Goal: Information Seeking & Learning: Learn about a topic

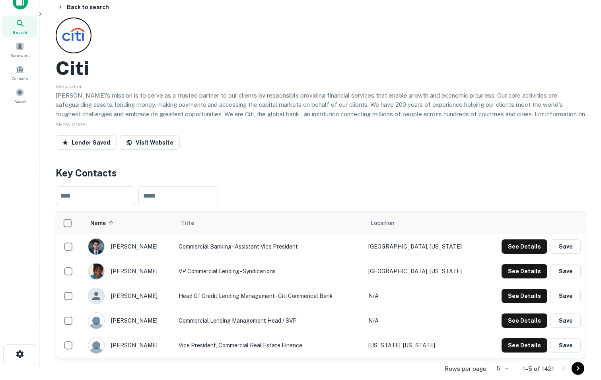
scroll to position [12, 0]
click at [103, 6] on button "Back to search" at bounding box center [83, 7] width 58 height 14
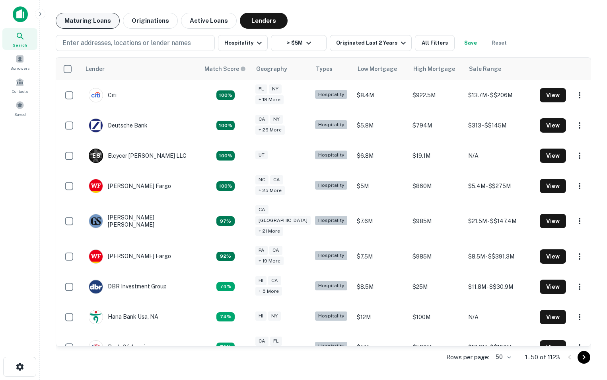
click at [96, 19] on button "Maturing Loans" at bounding box center [88, 21] width 64 height 16
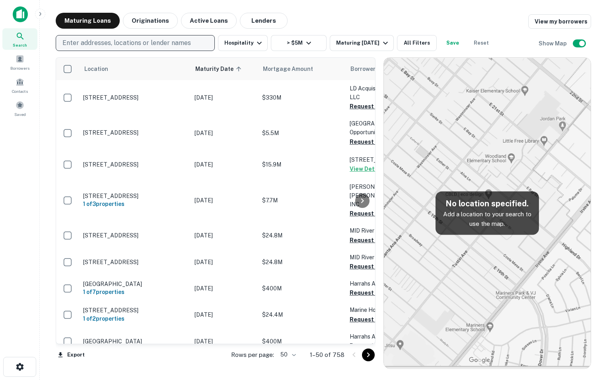
click at [189, 44] on p "Enter addresses, locations or lender names" at bounding box center [126, 43] width 128 height 10
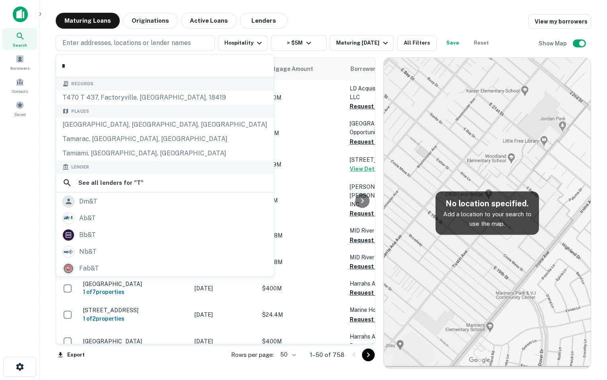
type input "*"
click at [19, 16] on img at bounding box center [20, 14] width 15 height 16
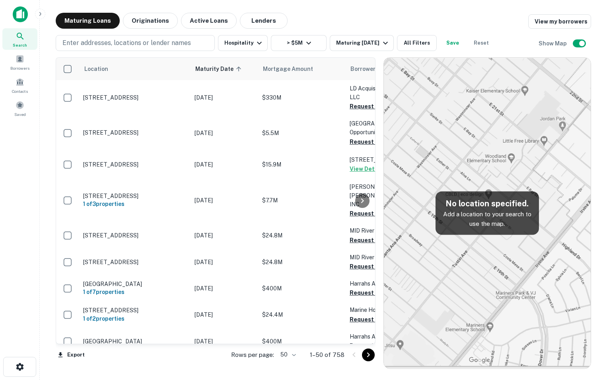
click at [19, 16] on img at bounding box center [20, 14] width 15 height 16
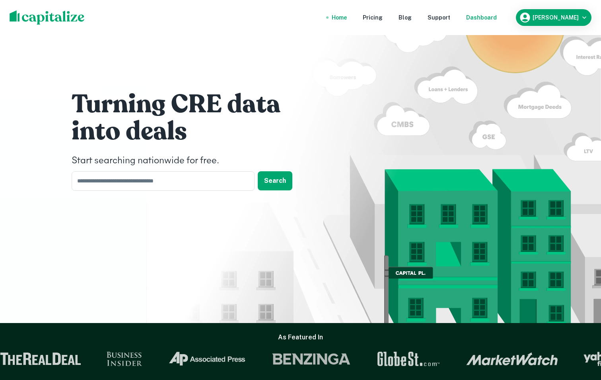
click at [493, 16] on div "Dashboard" at bounding box center [481, 17] width 31 height 9
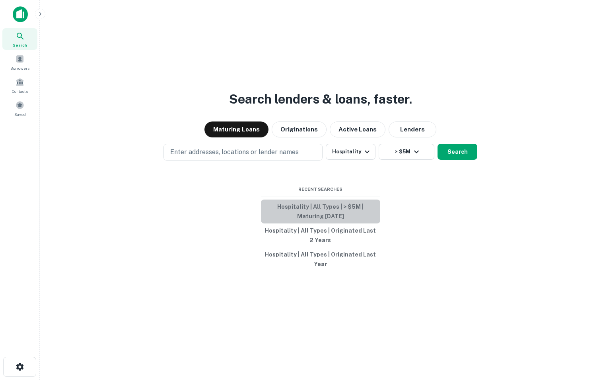
click at [341, 210] on button "Hospitality | All Types | > $5M | Maturing [DATE]" at bounding box center [320, 211] width 119 height 24
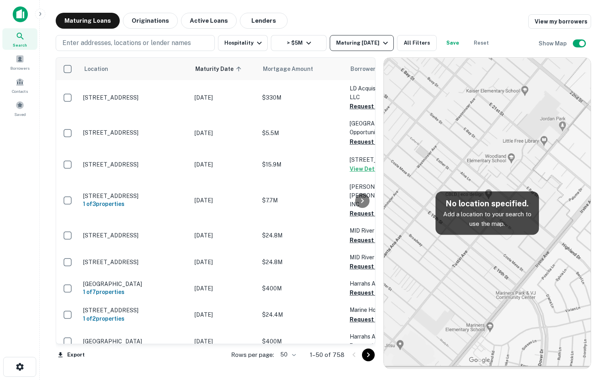
click at [381, 44] on icon "button" at bounding box center [386, 43] width 10 height 10
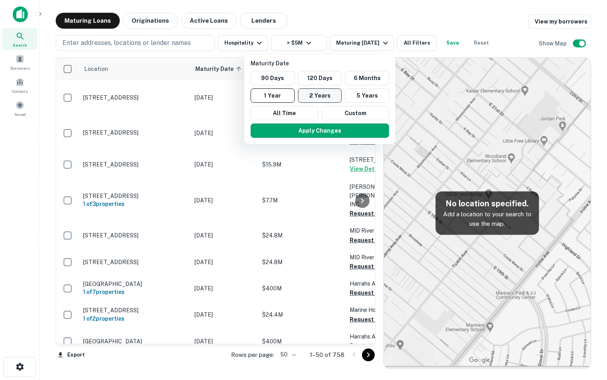
click at [312, 97] on button "2 Years" at bounding box center [320, 95] width 44 height 14
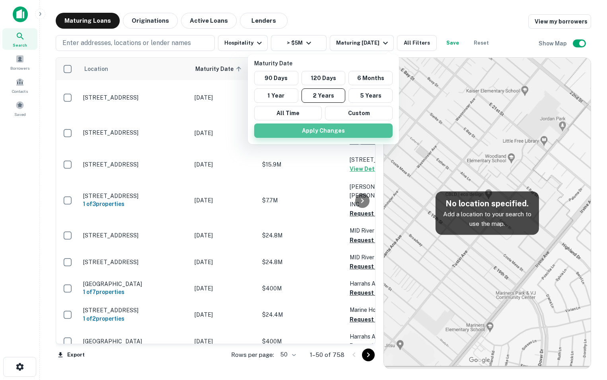
click at [315, 128] on button "Apply Changes" at bounding box center [323, 130] width 138 height 14
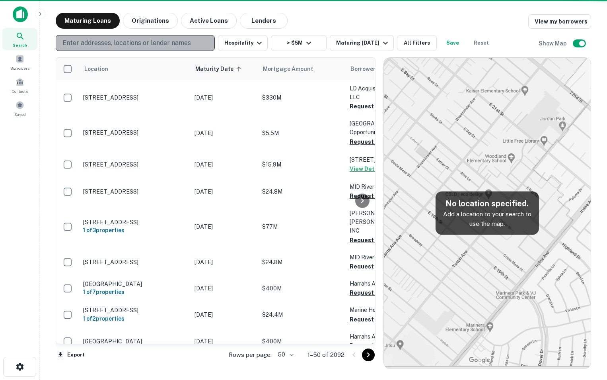
click at [162, 37] on button "Enter addresses, locations or lender names" at bounding box center [135, 43] width 159 height 16
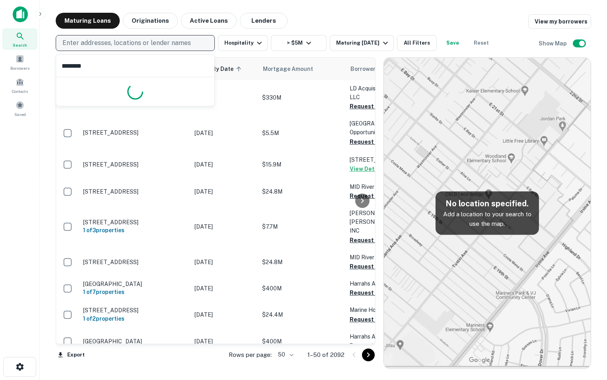
type input "*********"
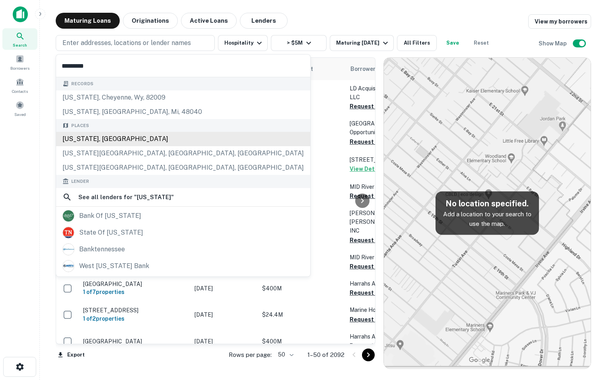
click at [118, 142] on div "[US_STATE], [GEOGRAPHIC_DATA]" at bounding box center [183, 139] width 254 height 14
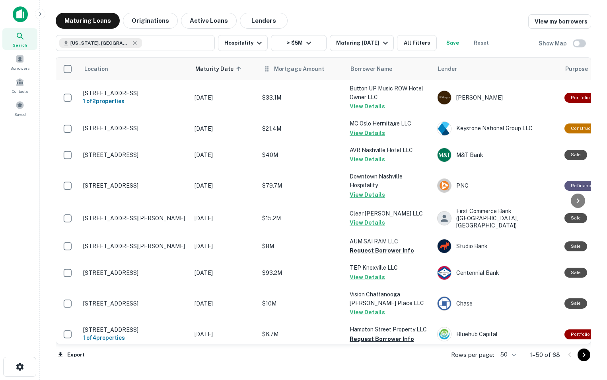
click at [306, 75] on th "Mortgage Amount" at bounding box center [302, 69] width 88 height 22
click at [301, 70] on span "Mortgage Amount" at bounding box center [304, 69] width 60 height 10
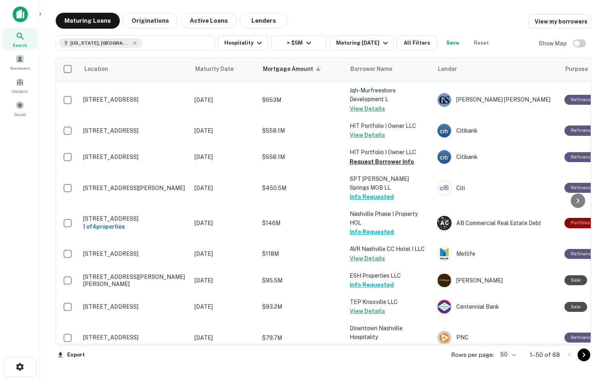
scroll to position [25, 0]
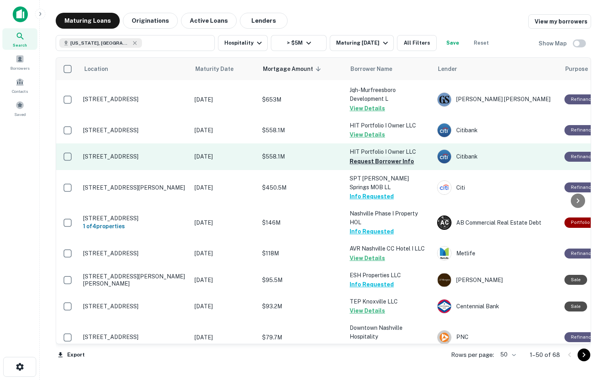
click at [369, 166] on button "Request Borrower Info" at bounding box center [382, 161] width 64 height 10
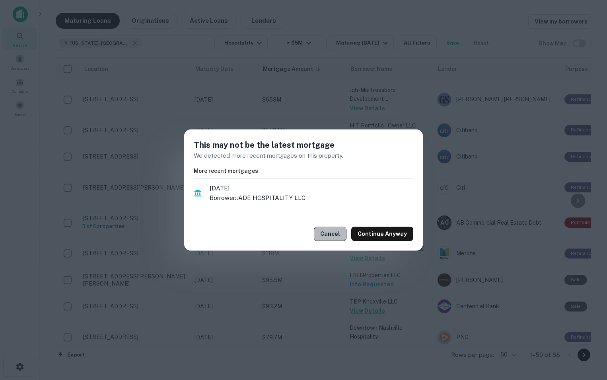
click at [336, 231] on button "Cancel" at bounding box center [330, 233] width 33 height 14
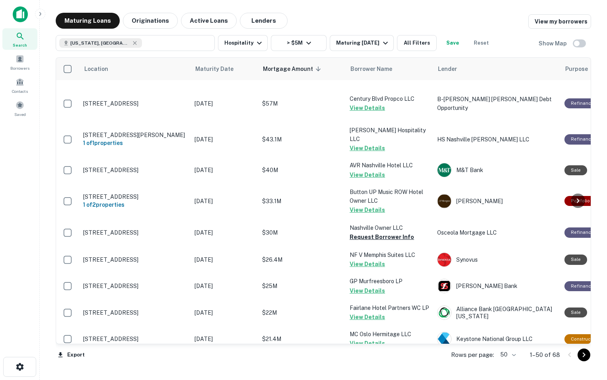
scroll to position [294, 0]
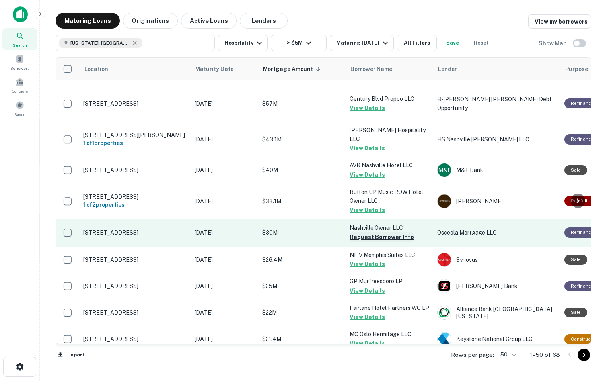
click at [363, 232] on button "Request Borrower Info" at bounding box center [382, 237] width 64 height 10
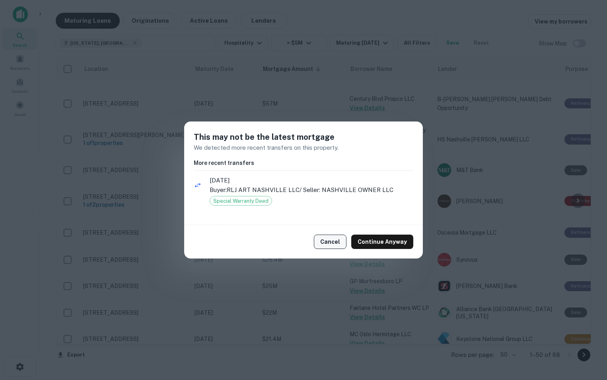
click at [333, 244] on button "Cancel" at bounding box center [330, 241] width 33 height 14
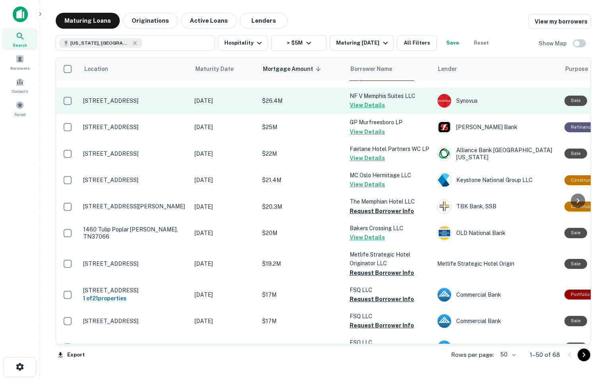
scroll to position [463, 0]
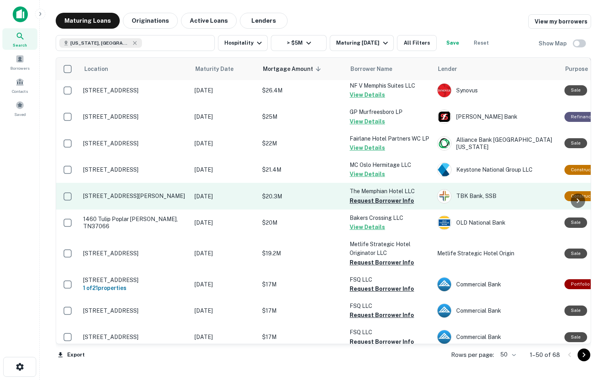
click at [376, 196] on button "Request Borrower Info" at bounding box center [382, 201] width 64 height 10
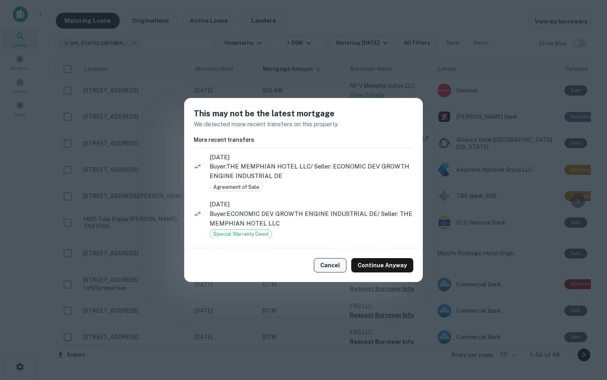
click at [335, 268] on button "Cancel" at bounding box center [330, 265] width 33 height 14
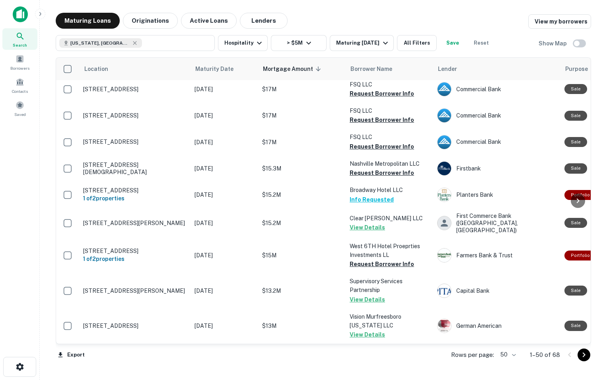
scroll to position [742, 0]
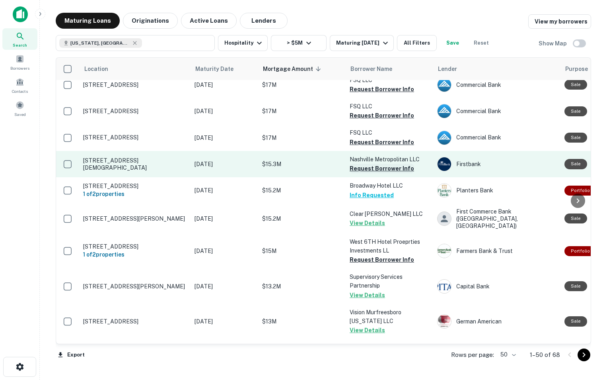
click at [375, 163] on button "Request Borrower Info" at bounding box center [382, 168] width 64 height 10
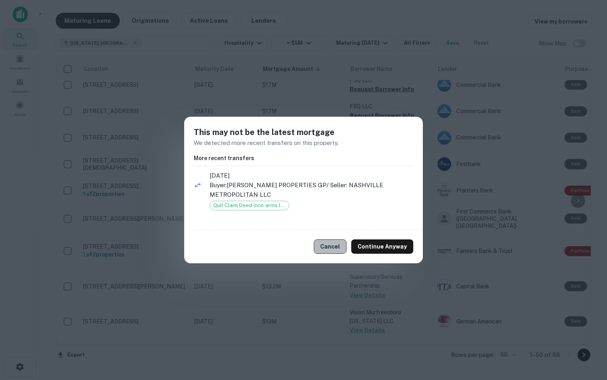
click at [328, 241] on button "Cancel" at bounding box center [330, 246] width 33 height 14
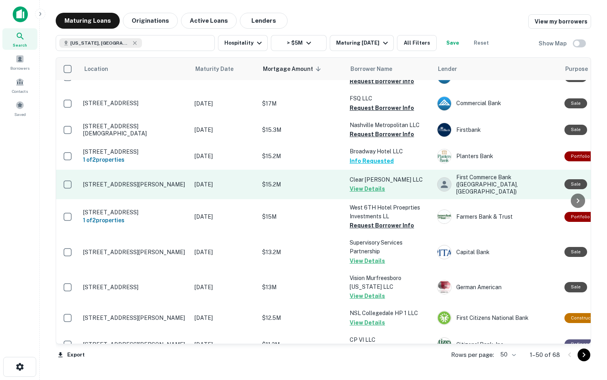
scroll to position [776, 0]
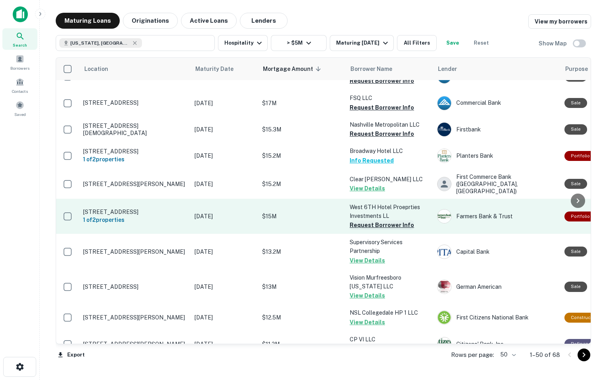
click at [385, 220] on button "Request Borrower Info" at bounding box center [382, 225] width 64 height 10
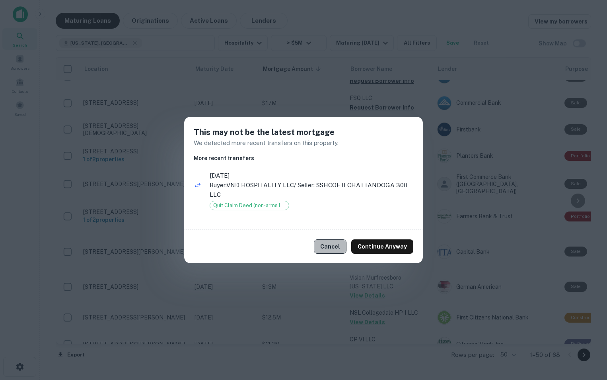
click at [336, 249] on button "Cancel" at bounding box center [330, 246] width 33 height 14
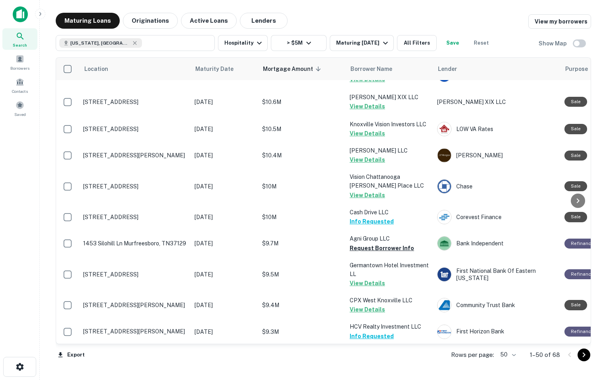
scroll to position [1113, 0]
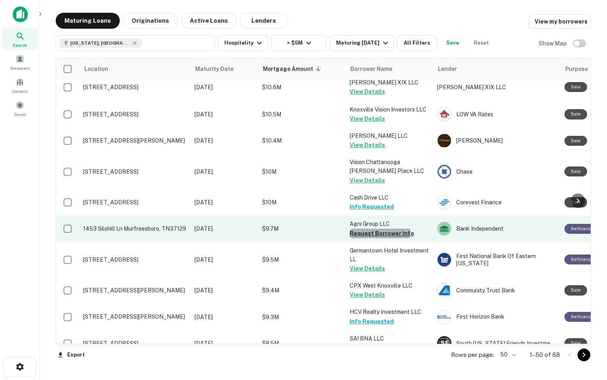
click at [363, 228] on button "Request Borrower Info" at bounding box center [382, 233] width 64 height 10
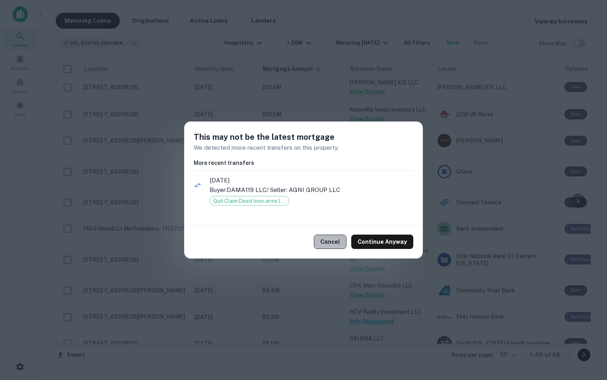
click at [336, 246] on button "Cancel" at bounding box center [330, 241] width 33 height 14
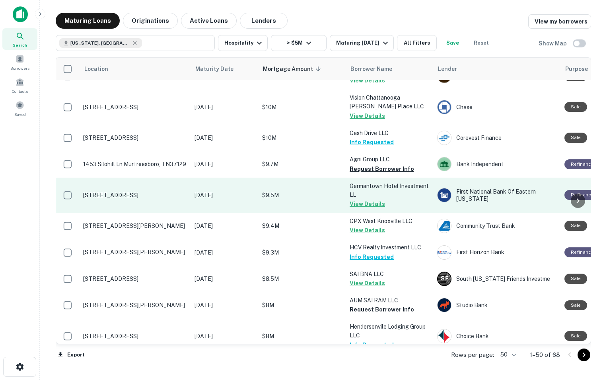
scroll to position [1182, 0]
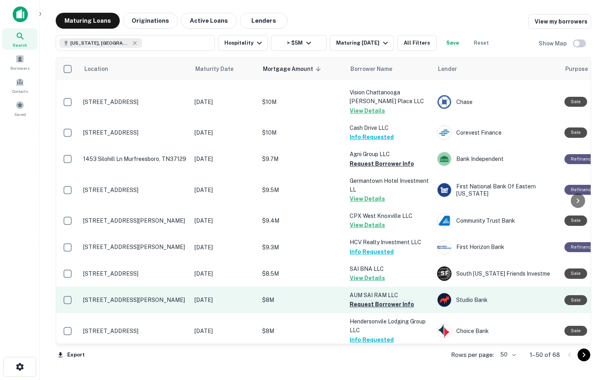
click at [372, 299] on button "Request Borrower Info" at bounding box center [382, 304] width 64 height 10
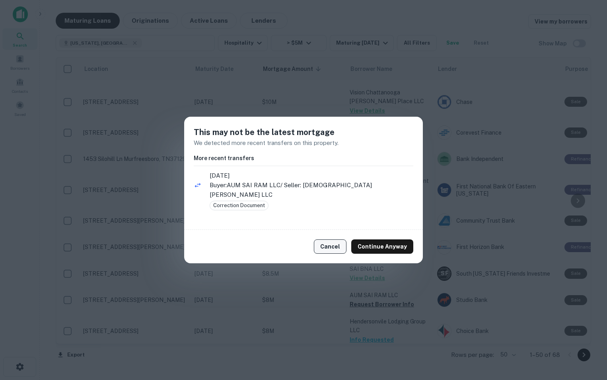
click at [340, 239] on button "Cancel" at bounding box center [330, 246] width 33 height 14
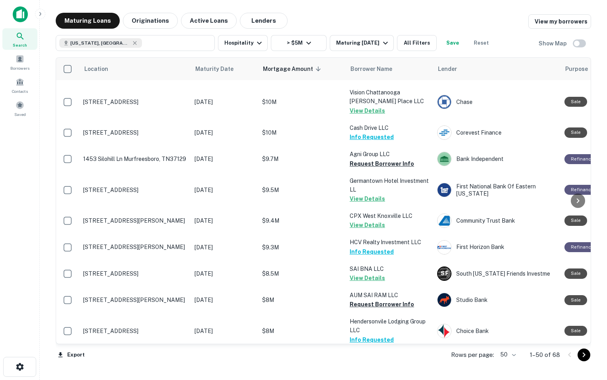
click at [584, 356] on icon "Go to next page" at bounding box center [584, 354] width 3 height 5
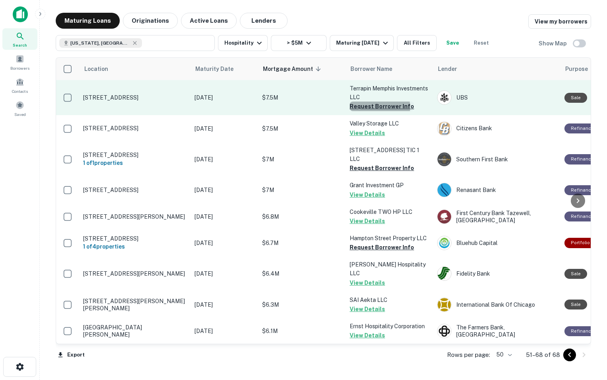
click at [373, 107] on button "Request Borrower Info" at bounding box center [382, 106] width 64 height 10
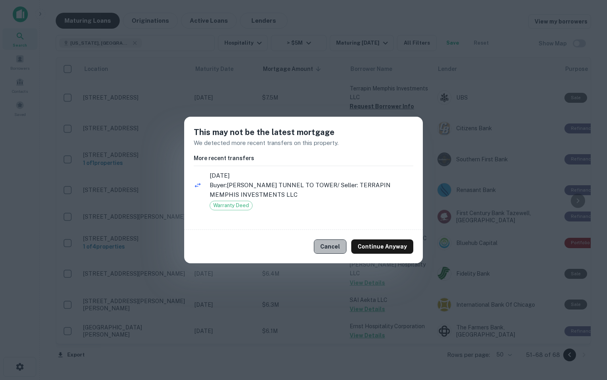
click at [339, 244] on button "Cancel" at bounding box center [330, 246] width 33 height 14
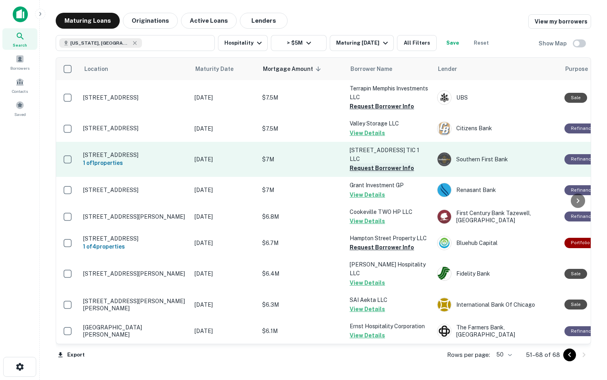
click at [360, 163] on button "Request Borrower Info" at bounding box center [382, 168] width 64 height 10
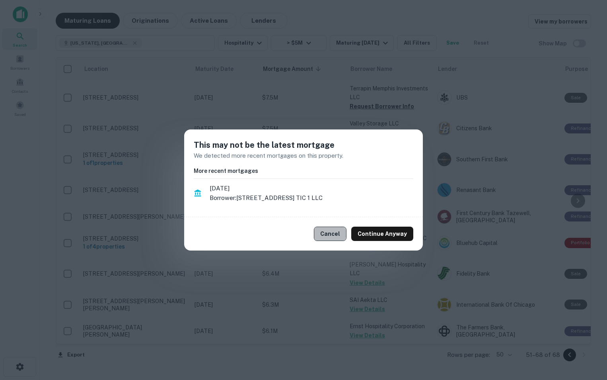
click at [327, 232] on button "Cancel" at bounding box center [330, 233] width 33 height 14
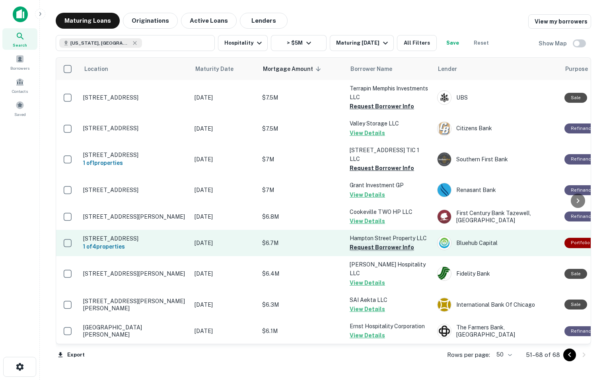
click at [366, 242] on button "Request Borrower Info" at bounding box center [382, 247] width 64 height 10
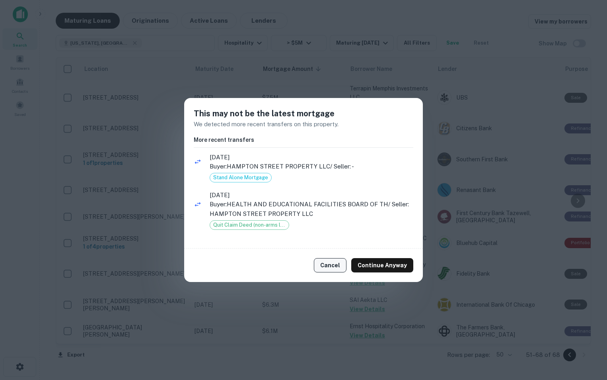
click at [333, 270] on button "Cancel" at bounding box center [330, 265] width 33 height 14
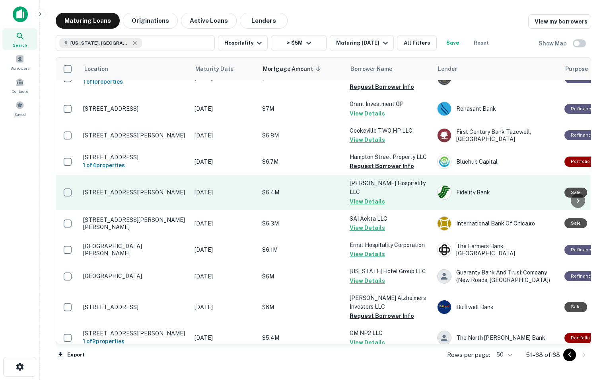
scroll to position [86, 0]
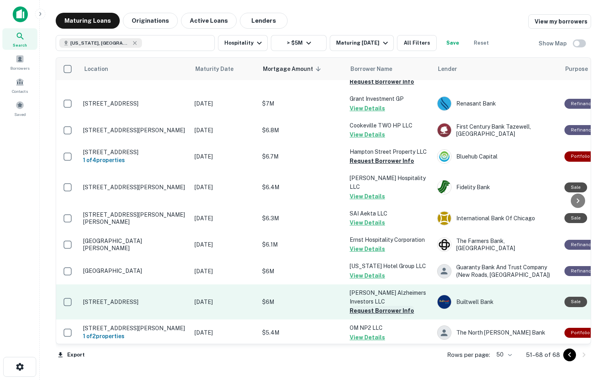
click at [362, 306] on button "Request Borrower Info" at bounding box center [382, 311] width 64 height 10
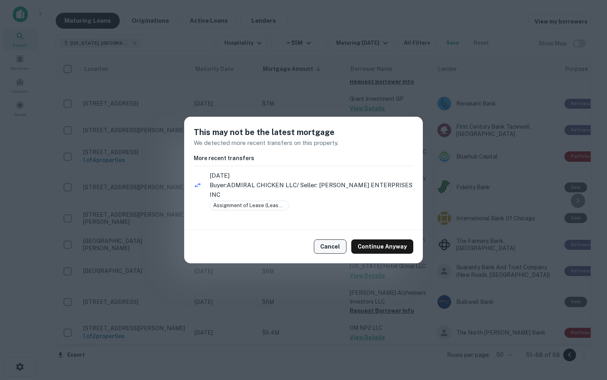
click at [335, 240] on button "Cancel" at bounding box center [330, 246] width 33 height 14
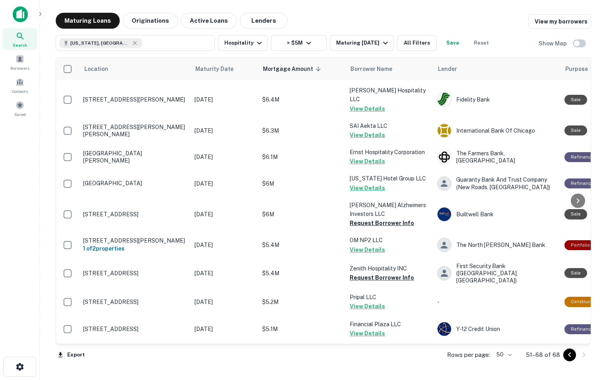
scroll to position [174, 0]
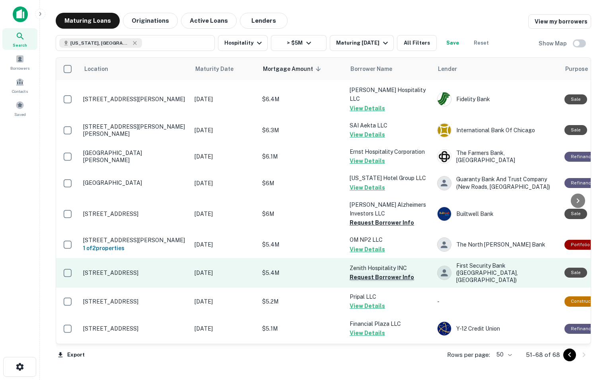
click at [374, 272] on button "Request Borrower Info" at bounding box center [382, 277] width 64 height 10
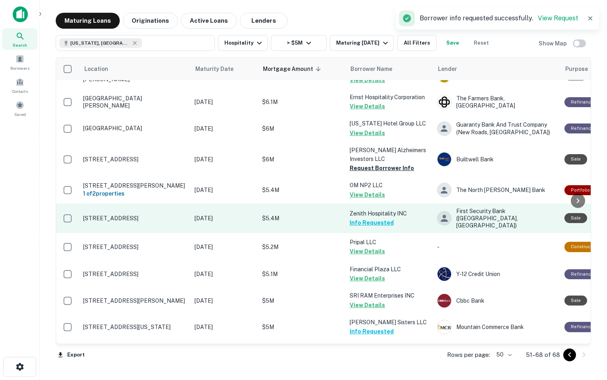
scroll to position [237, 0]
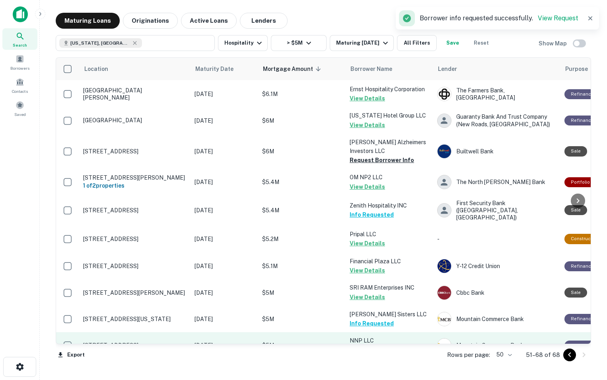
click at [373, 345] on button "Request Borrower Info" at bounding box center [382, 350] width 64 height 10
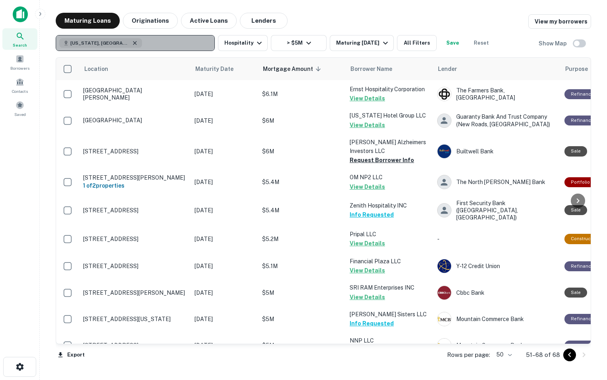
click at [132, 44] on icon "button" at bounding box center [135, 43] width 6 height 6
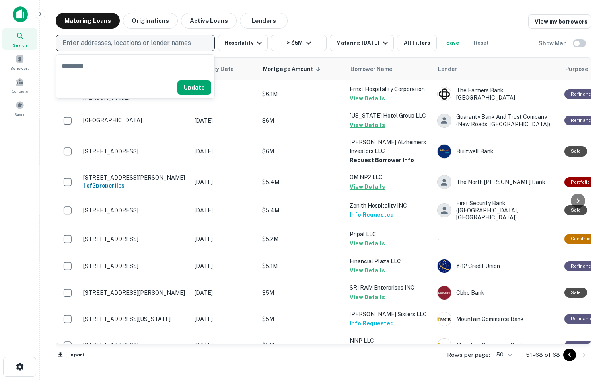
click at [161, 44] on p "Enter addresses, locations or lender names" at bounding box center [126, 43] width 128 height 10
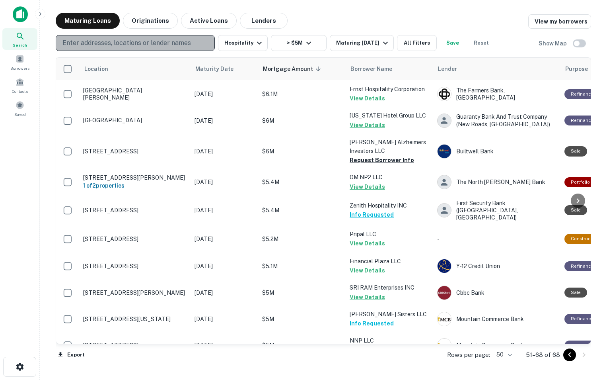
click at [155, 40] on p "Enter addresses, locations or lender names" at bounding box center [126, 43] width 128 height 10
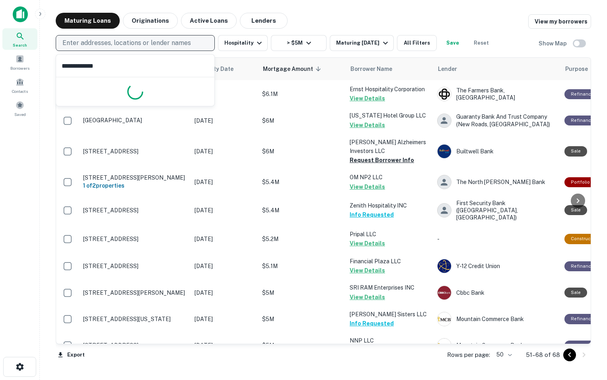
type input "**********"
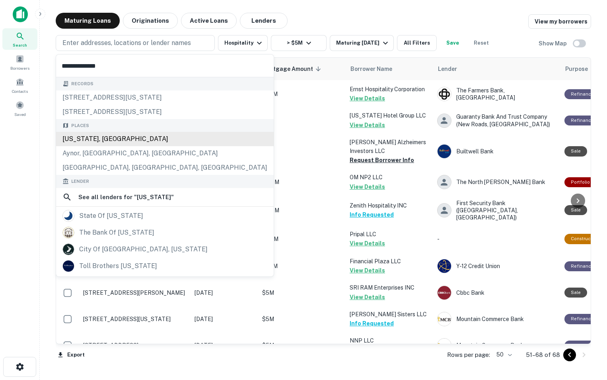
click at [115, 133] on div "[US_STATE], [GEOGRAPHIC_DATA]" at bounding box center [165, 139] width 218 height 14
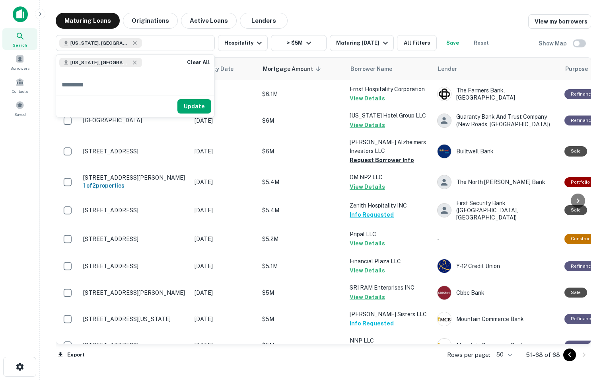
click at [129, 91] on input "text" at bounding box center [135, 84] width 158 height 22
type input "**********"
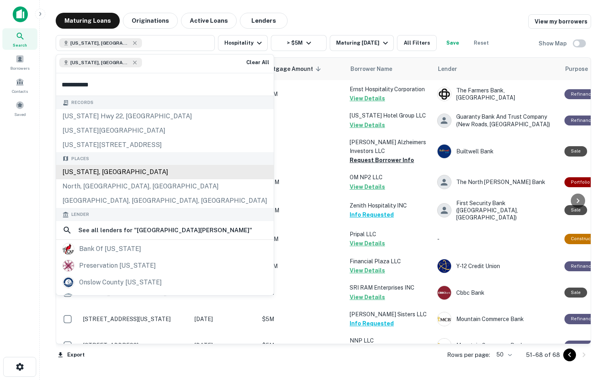
click at [112, 169] on div "[US_STATE], [GEOGRAPHIC_DATA]" at bounding box center [165, 172] width 218 height 14
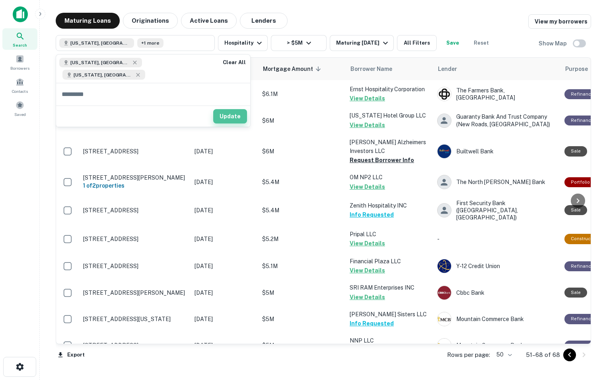
click at [221, 109] on button "Update" at bounding box center [230, 116] width 34 height 14
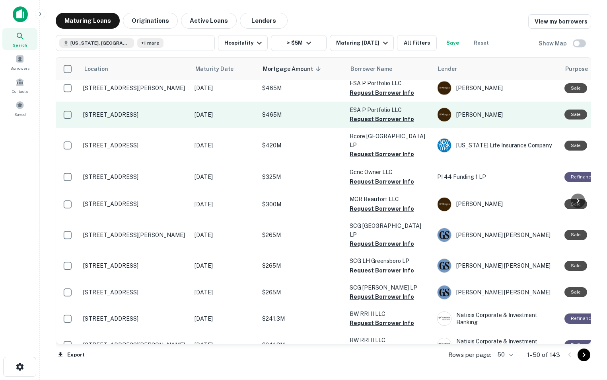
click at [307, 108] on td "$465M" at bounding box center [302, 114] width 88 height 26
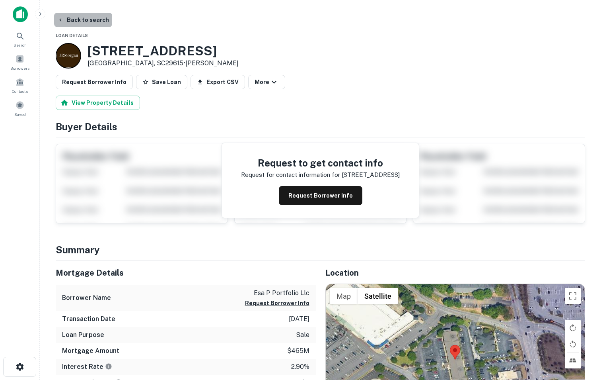
click at [84, 16] on button "Back to search" at bounding box center [83, 20] width 58 height 14
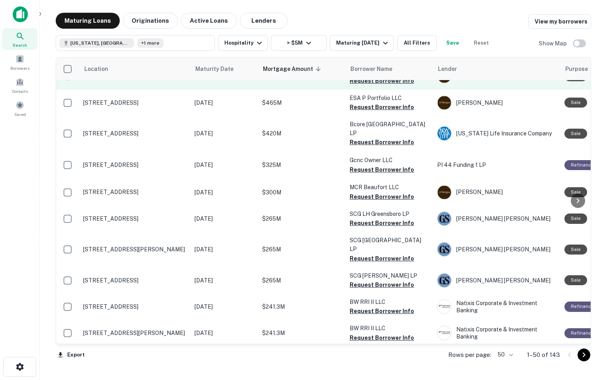
scroll to position [250, 0]
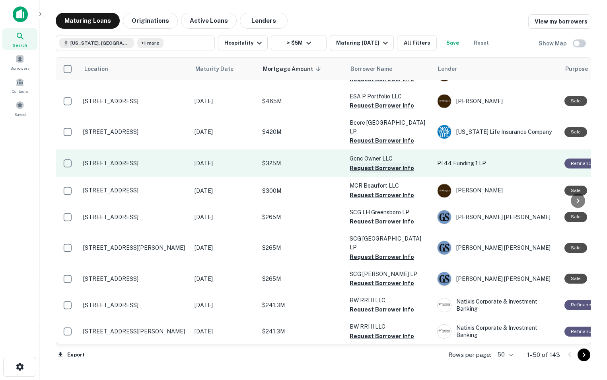
click at [364, 166] on button "Request Borrower Info" at bounding box center [382, 168] width 64 height 10
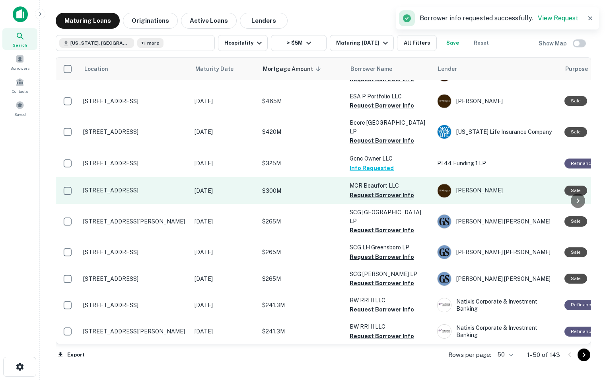
click at [365, 196] on button "Request Borrower Info" at bounding box center [382, 195] width 64 height 10
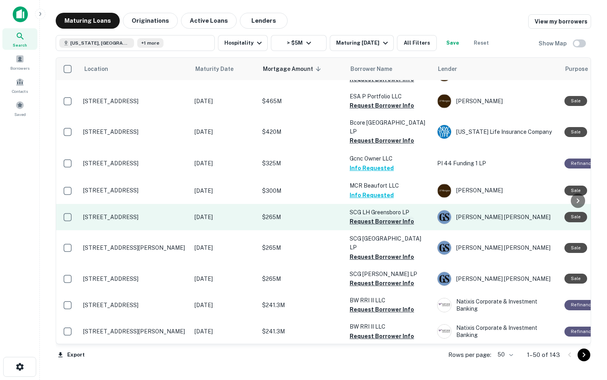
click at [364, 223] on button "Request Borrower Info" at bounding box center [382, 221] width 64 height 10
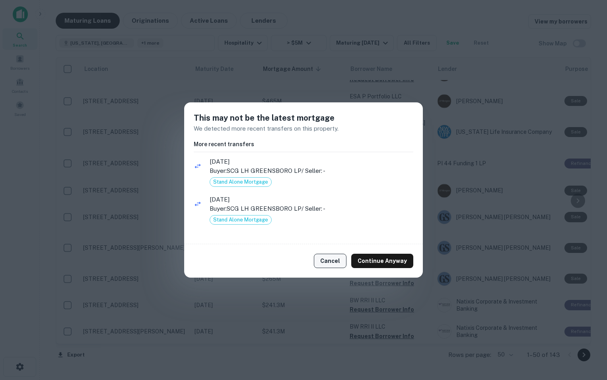
click at [341, 254] on button "Cancel" at bounding box center [330, 260] width 33 height 14
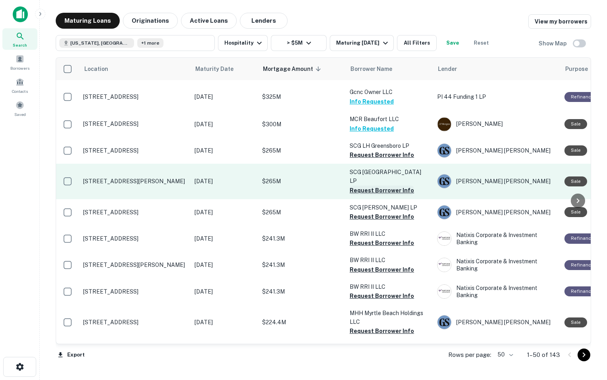
scroll to position [318, 0]
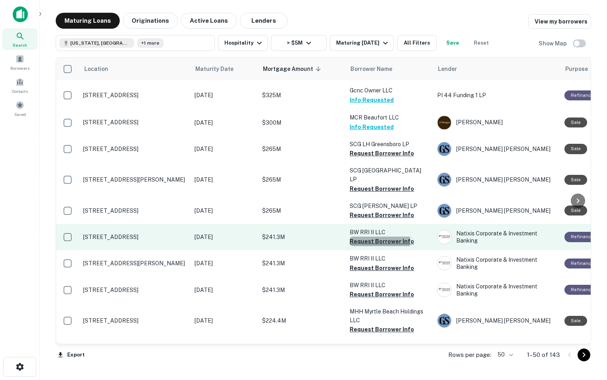
click at [366, 241] on button "Request Borrower Info" at bounding box center [382, 241] width 64 height 10
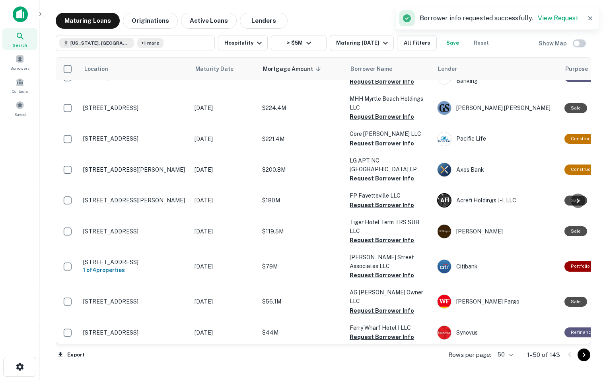
scroll to position [555, 0]
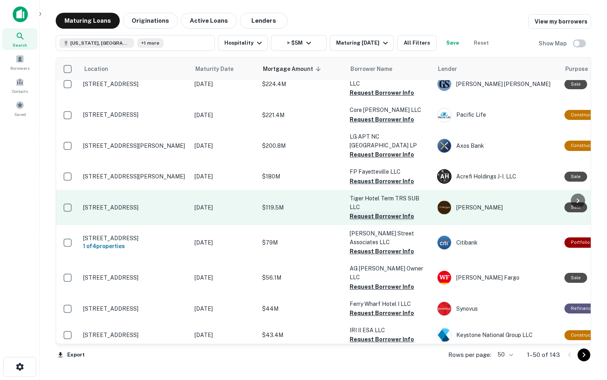
click at [372, 211] on button "Request Borrower Info" at bounding box center [382, 216] width 64 height 10
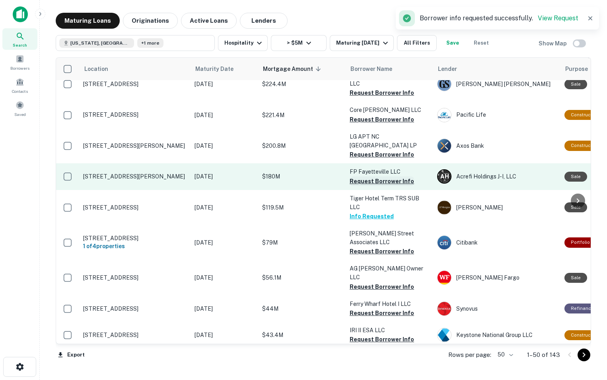
click at [366, 176] on button "Request Borrower Info" at bounding box center [382, 181] width 64 height 10
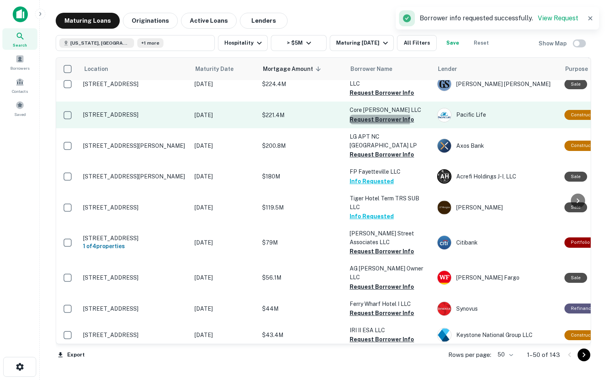
click at [369, 119] on button "Request Borrower Info" at bounding box center [382, 120] width 64 height 10
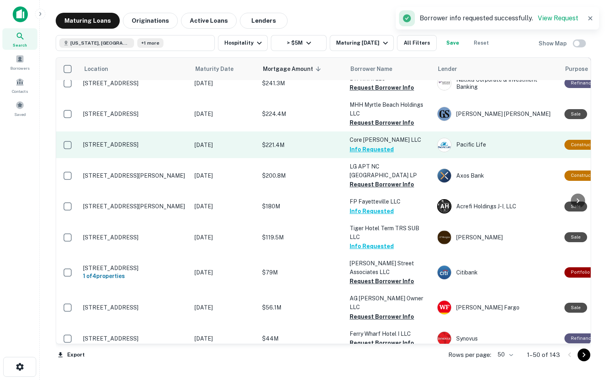
scroll to position [524, 0]
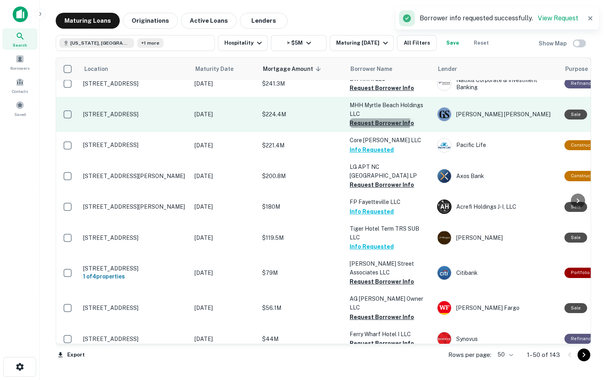
click at [369, 121] on button "Request Borrower Info" at bounding box center [382, 123] width 64 height 10
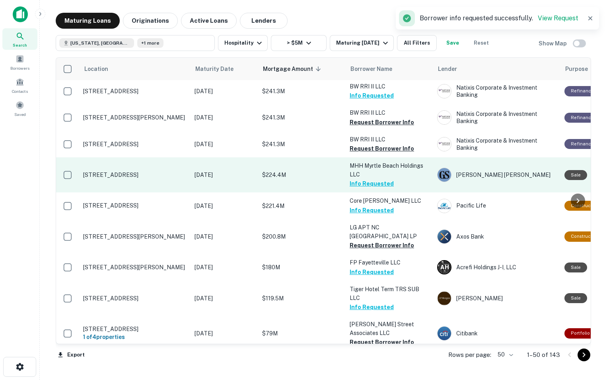
scroll to position [457, 0]
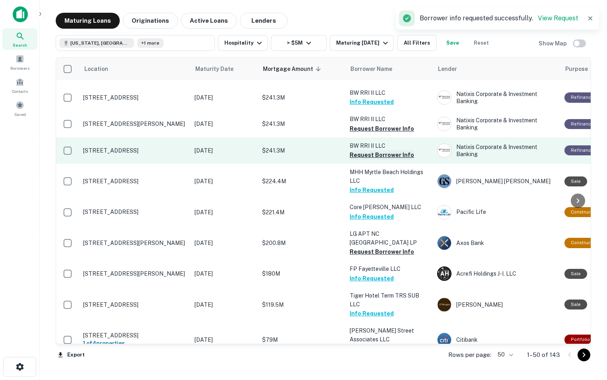
click at [375, 156] on button "Request Borrower Info" at bounding box center [382, 155] width 64 height 10
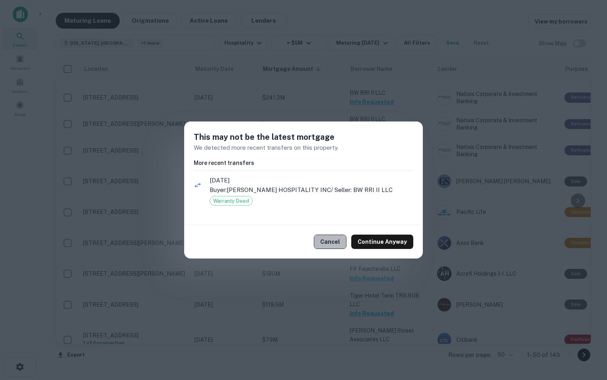
click at [336, 245] on button "Cancel" at bounding box center [330, 241] width 33 height 14
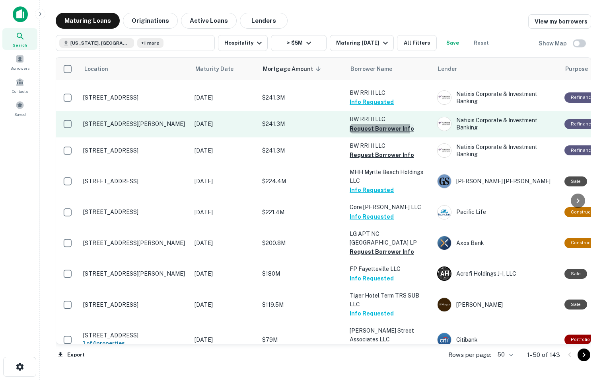
click at [368, 130] on button "Request Borrower Info" at bounding box center [382, 129] width 64 height 10
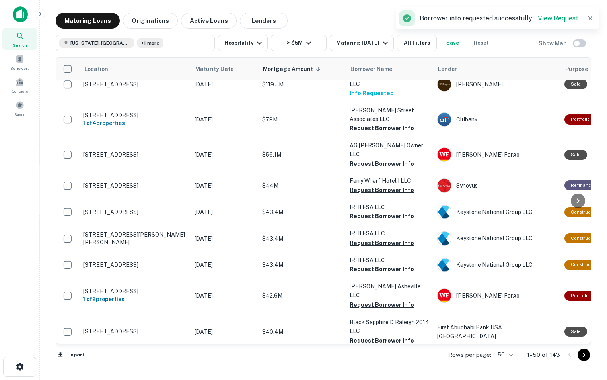
scroll to position [679, 0]
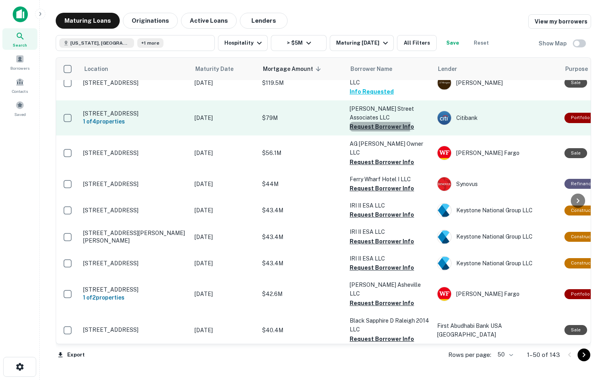
click at [370, 122] on button "Request Borrower Info" at bounding box center [382, 127] width 64 height 10
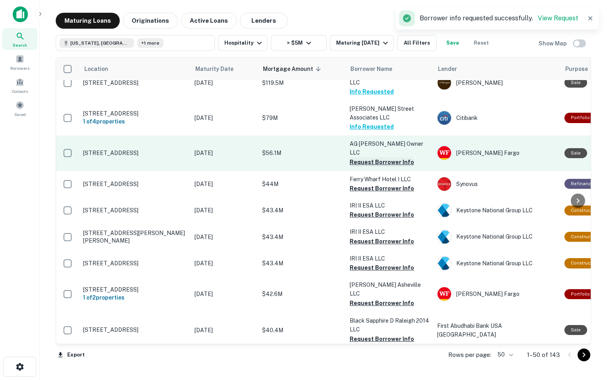
click at [355, 157] on button "Request Borrower Info" at bounding box center [382, 162] width 64 height 10
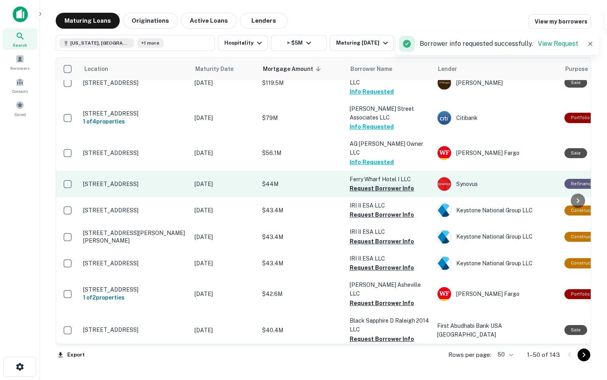
click at [354, 183] on button "Request Borrower Info" at bounding box center [382, 188] width 64 height 10
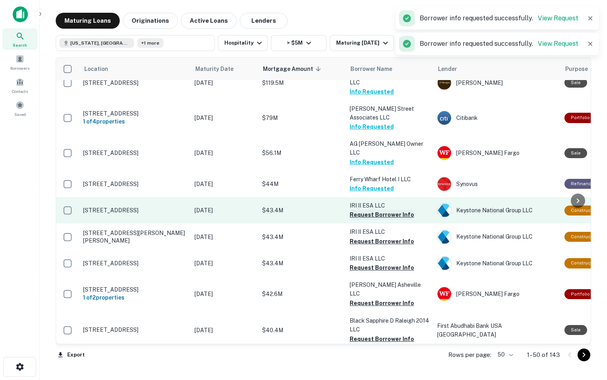
click at [357, 210] on button "Request Borrower Info" at bounding box center [382, 215] width 64 height 10
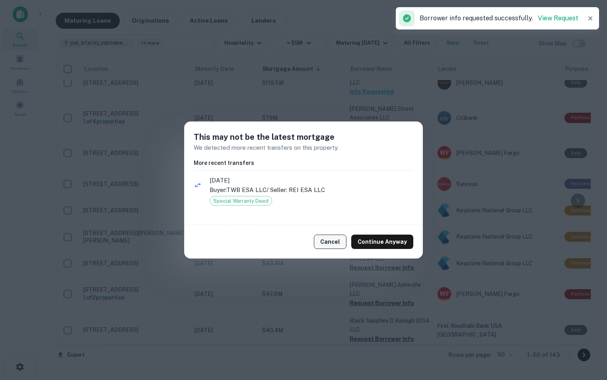
click at [338, 240] on button "Cancel" at bounding box center [330, 241] width 33 height 14
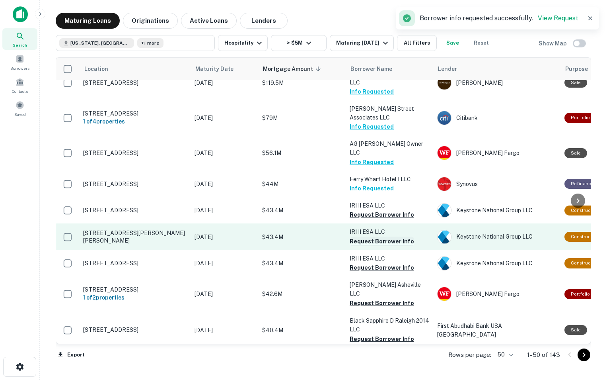
click at [360, 236] on button "Request Borrower Info" at bounding box center [382, 241] width 64 height 10
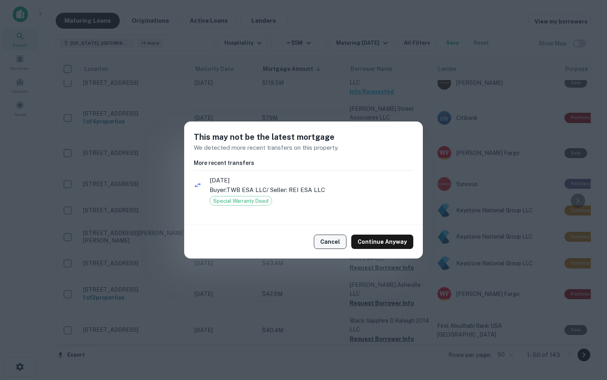
click at [340, 243] on button "Cancel" at bounding box center [330, 241] width 33 height 14
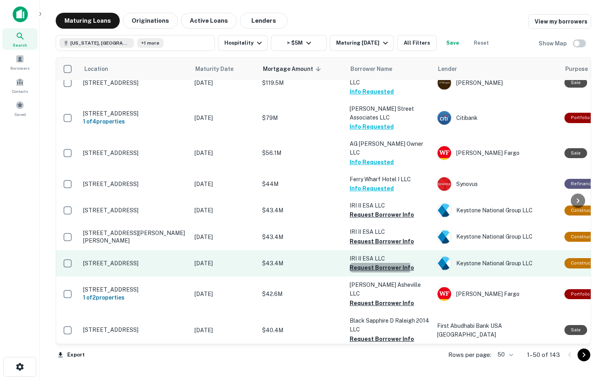
click at [360, 263] on button "Request Borrower Info" at bounding box center [382, 268] width 64 height 10
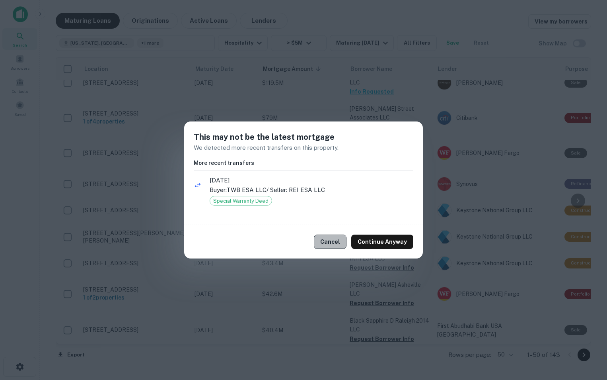
click at [342, 246] on button "Cancel" at bounding box center [330, 241] width 33 height 14
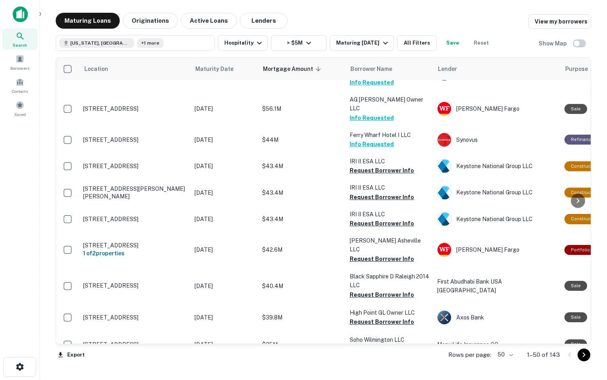
scroll to position [728, 0]
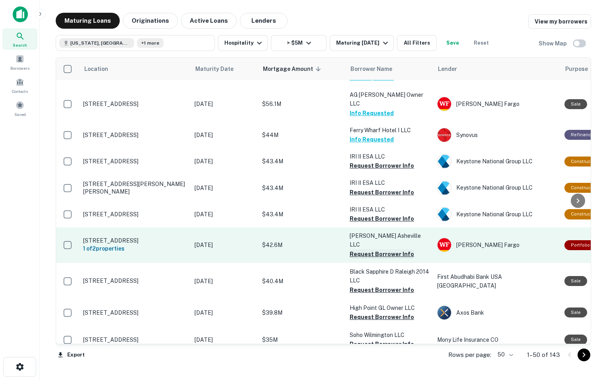
click at [366, 249] on button "Request Borrower Info" at bounding box center [382, 254] width 64 height 10
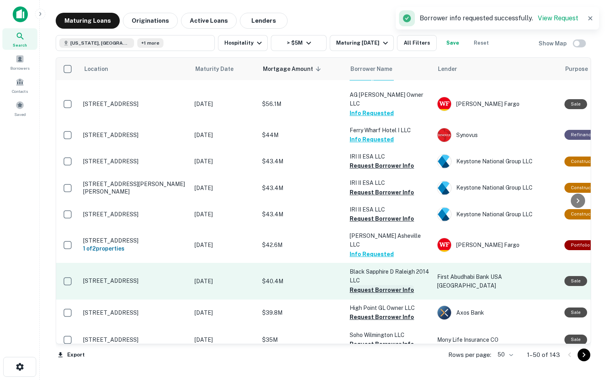
click at [365, 285] on button "Request Borrower Info" at bounding box center [382, 290] width 64 height 10
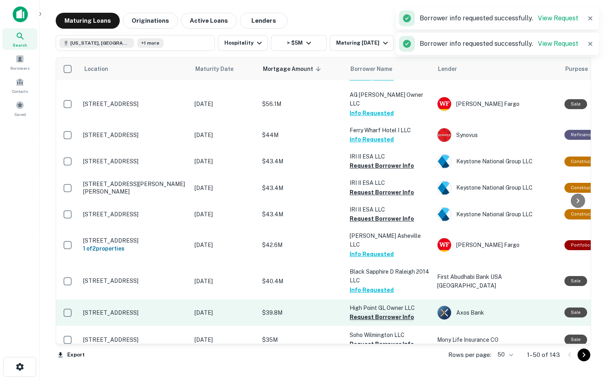
click at [364, 312] on button "Request Borrower Info" at bounding box center [382, 317] width 64 height 10
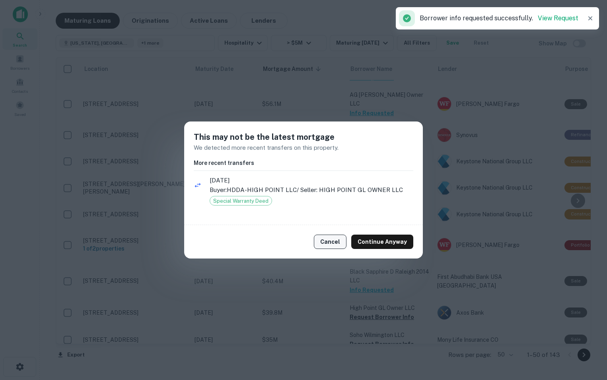
click at [337, 241] on button "Cancel" at bounding box center [330, 241] width 33 height 14
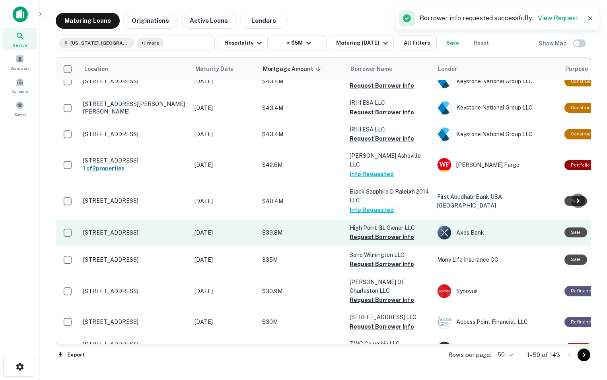
scroll to position [812, 0]
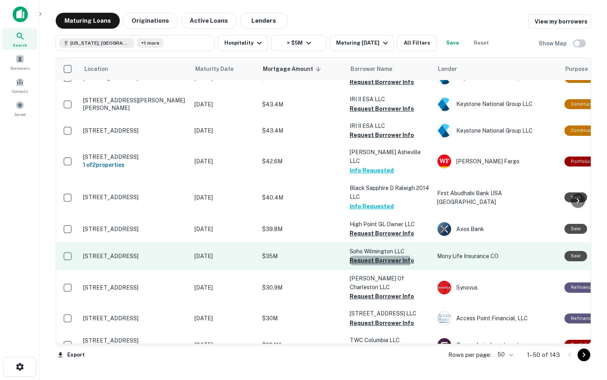
click at [372, 255] on button "Request Borrower Info" at bounding box center [382, 260] width 64 height 10
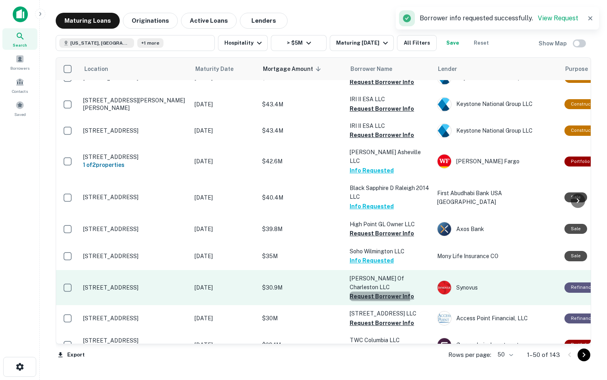
click at [368, 291] on button "Request Borrower Info" at bounding box center [382, 296] width 64 height 10
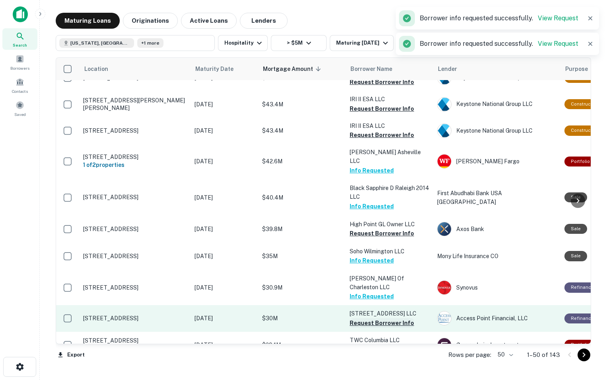
click at [366, 318] on button "Request Borrower Info" at bounding box center [382, 323] width 64 height 10
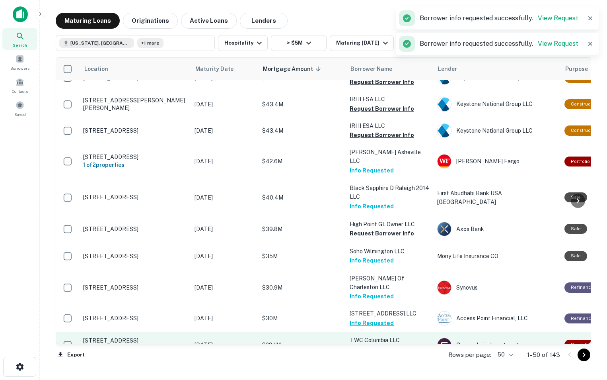
click at [373, 344] on button "Request Borrower Info" at bounding box center [382, 349] width 64 height 10
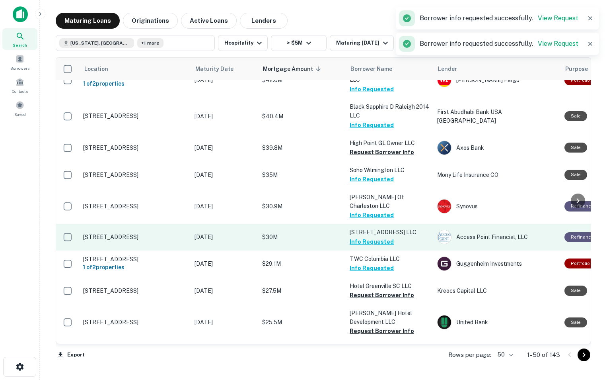
scroll to position [898, 0]
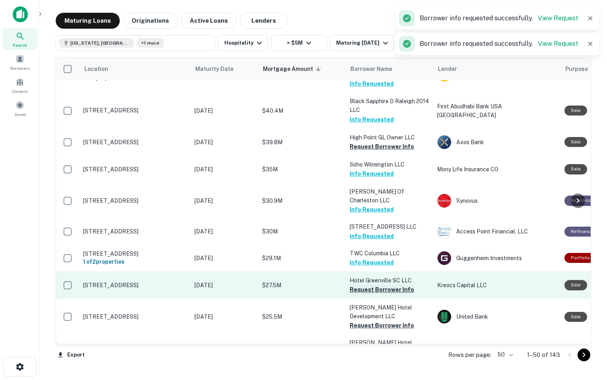
click at [372, 284] on button "Request Borrower Info" at bounding box center [382, 289] width 64 height 10
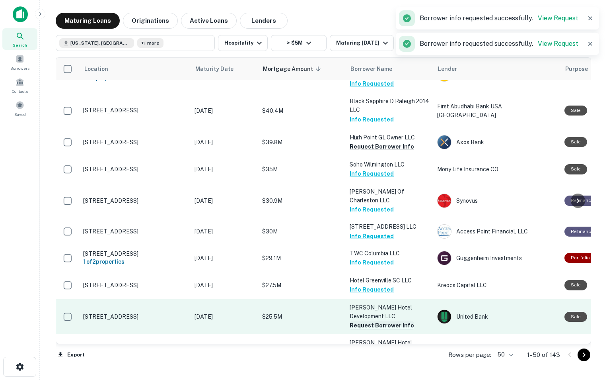
click at [369, 320] on button "Request Borrower Info" at bounding box center [382, 325] width 64 height 10
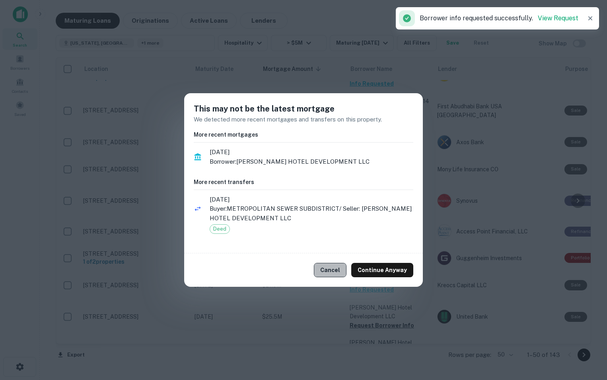
click at [334, 269] on button "Cancel" at bounding box center [330, 270] width 33 height 14
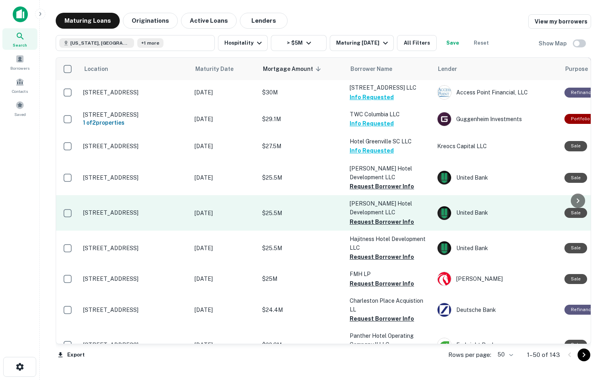
scroll to position [1037, 0]
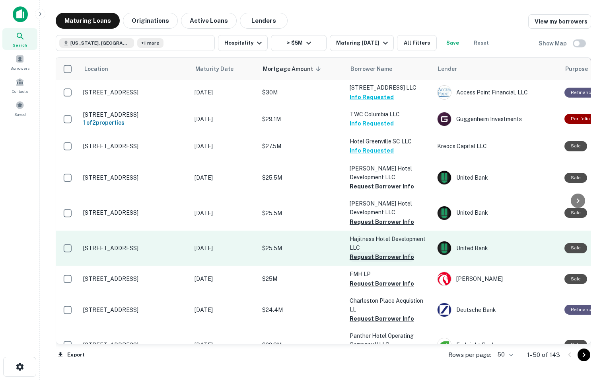
click at [372, 252] on button "Request Borrower Info" at bounding box center [382, 257] width 64 height 10
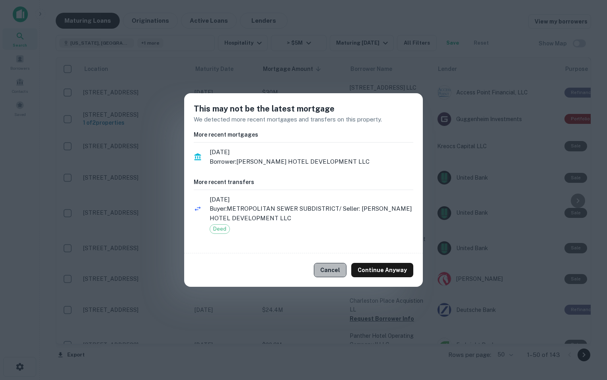
click at [339, 274] on button "Cancel" at bounding box center [330, 270] width 33 height 14
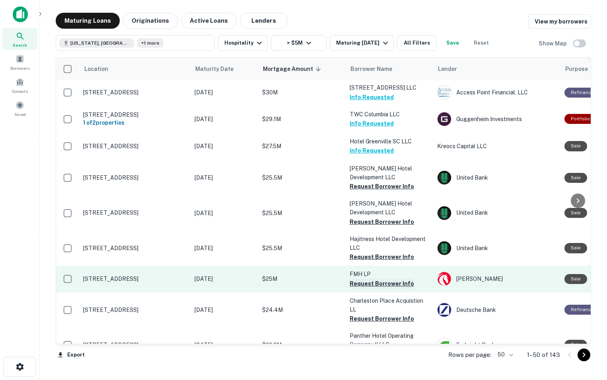
click at [371, 278] on button "Request Borrower Info" at bounding box center [382, 283] width 64 height 10
